Goal: Navigation & Orientation: Understand site structure

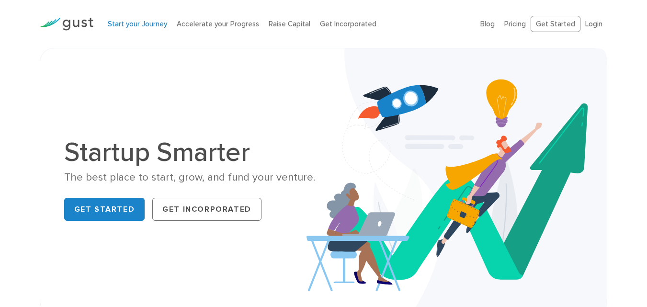
click at [134, 20] on link "Start your Journey" at bounding box center [137, 24] width 59 height 9
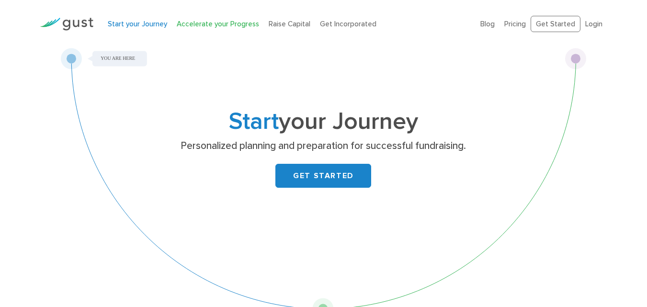
click at [195, 20] on link "Accelerate your Progress" at bounding box center [218, 24] width 82 height 9
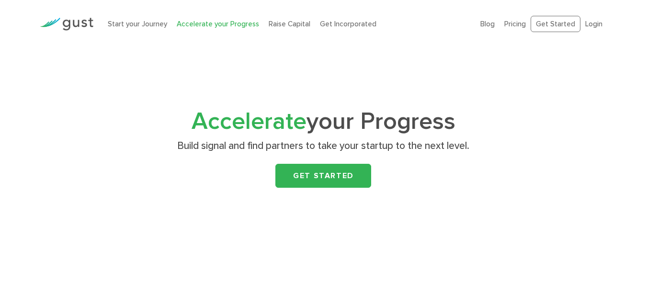
click at [281, 24] on link "Raise Capital" at bounding box center [290, 24] width 42 height 9
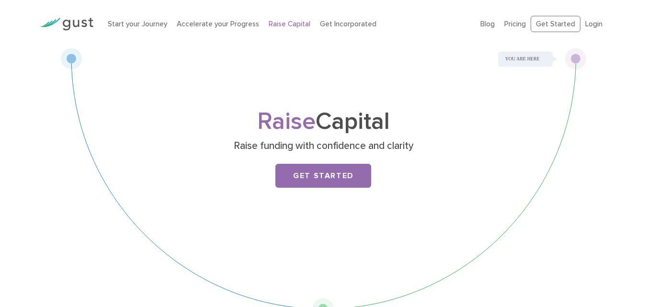
click at [353, 29] on li "Get Incorporated" at bounding box center [348, 24] width 57 height 11
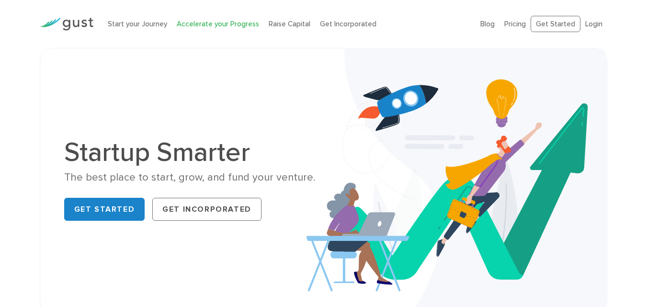
click at [206, 26] on link "Accelerate your Progress" at bounding box center [218, 24] width 82 height 9
